Goal: Transaction & Acquisition: Purchase product/service

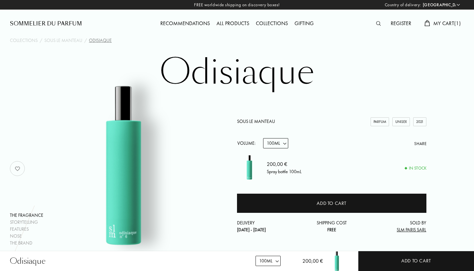
select select "PT"
select select "3"
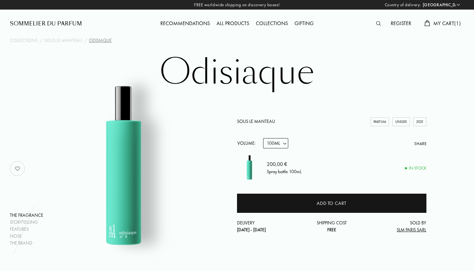
click at [377, 24] on img at bounding box center [378, 23] width 5 height 5
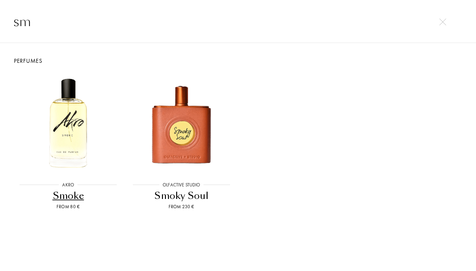
type input "s"
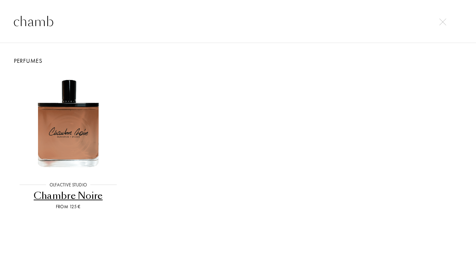
type input "chama"
drag, startPoint x: 283, startPoint y: 26, endPoint x: 90, endPoint y: 130, distance: 219.0
click at [90, 130] on img at bounding box center [68, 123] width 102 height 102
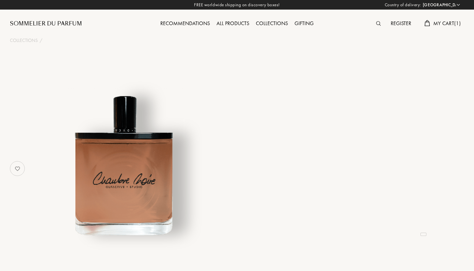
select select "PT"
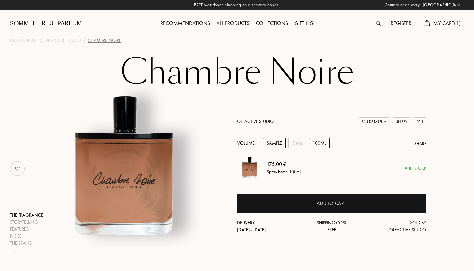
click at [276, 144] on div "Sample" at bounding box center [274, 143] width 22 height 10
